Goal: Information Seeking & Learning: Learn about a topic

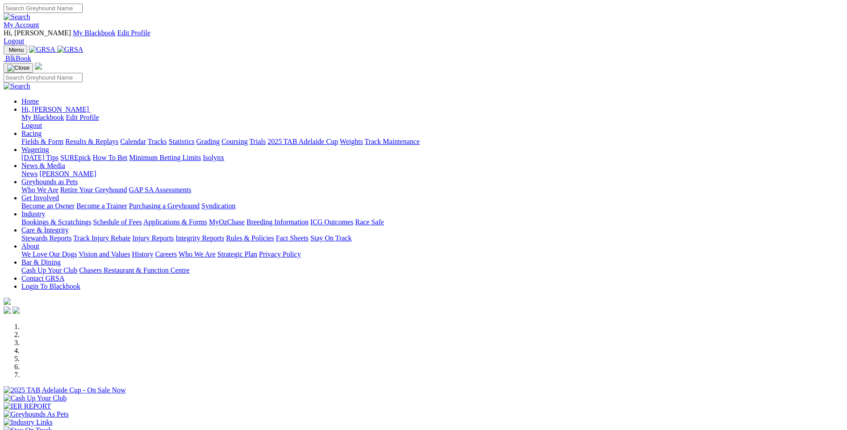
scroll to position [313, 0]
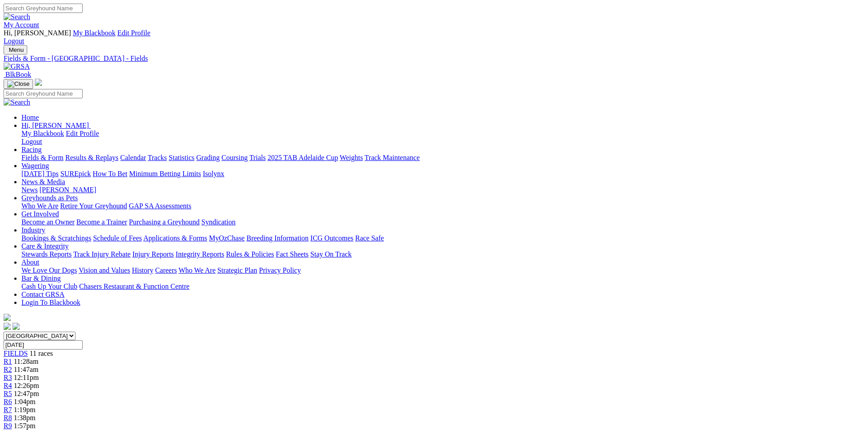
click at [12, 373] on span "R3" at bounding box center [8, 377] width 8 height 8
click at [12, 414] on span "R8" at bounding box center [8, 418] width 8 height 8
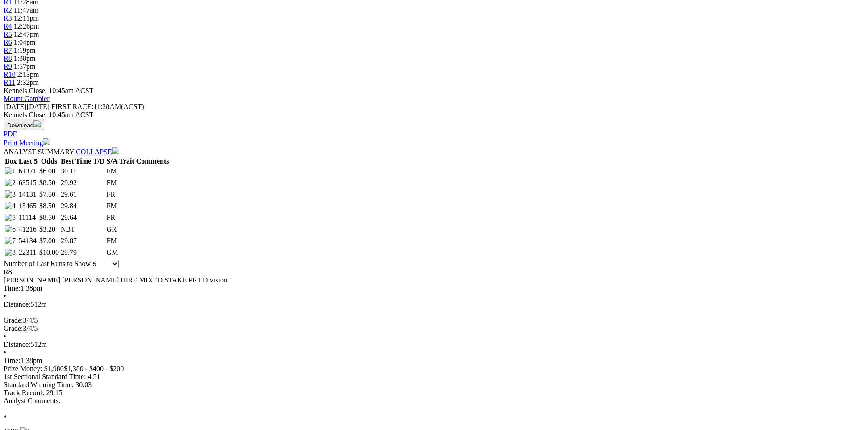
scroll to position [357, 0]
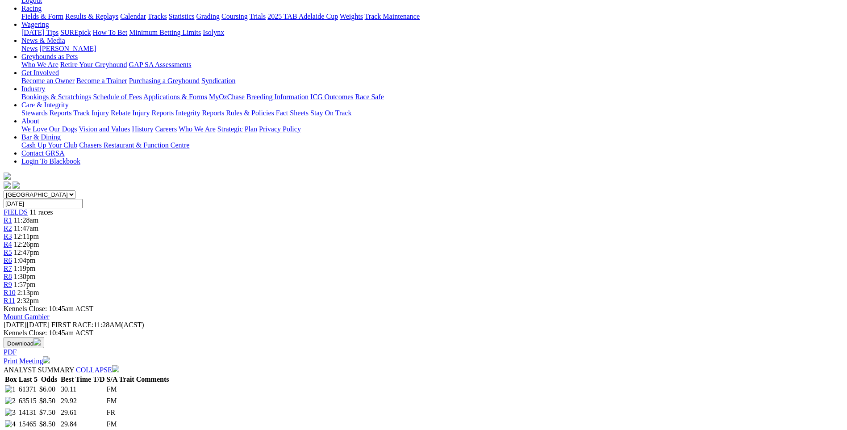
scroll to position [134, 0]
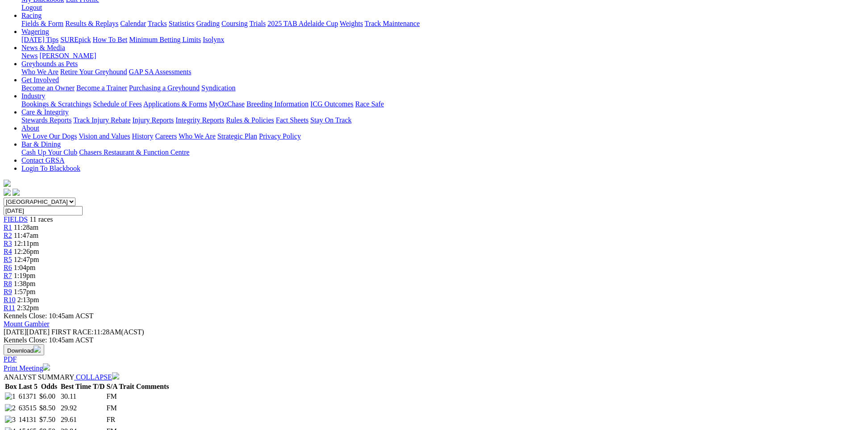
click at [306, 239] on div "R3 12:11pm" at bounding box center [424, 243] width 840 height 8
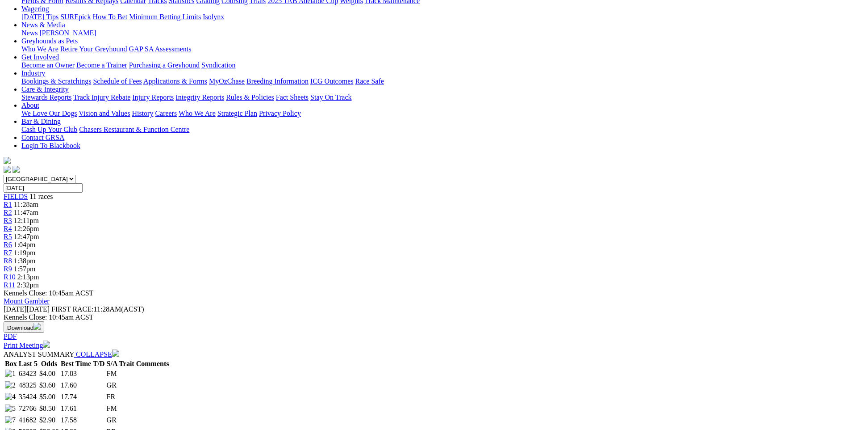
scroll to position [179, 0]
